Goal: Find specific page/section: Find specific page/section

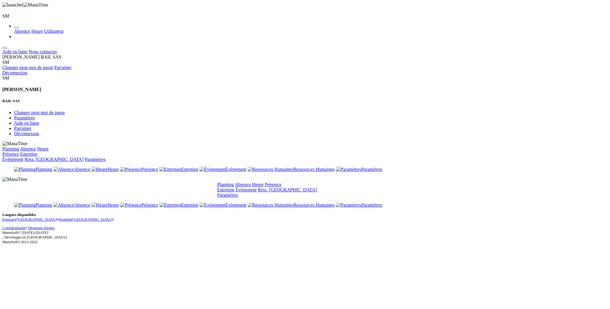
click at [234, 182] on link "Planning" at bounding box center [225, 184] width 17 height 5
